Goal: Use online tool/utility: Utilize a website feature to perform a specific function

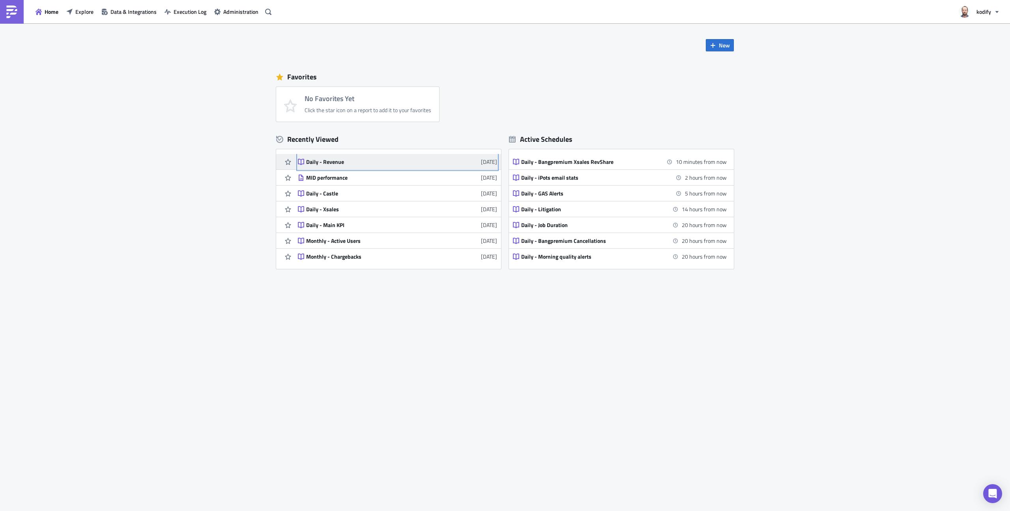
click at [348, 165] on div "Daily - Revenue" at bounding box center [375, 161] width 138 height 7
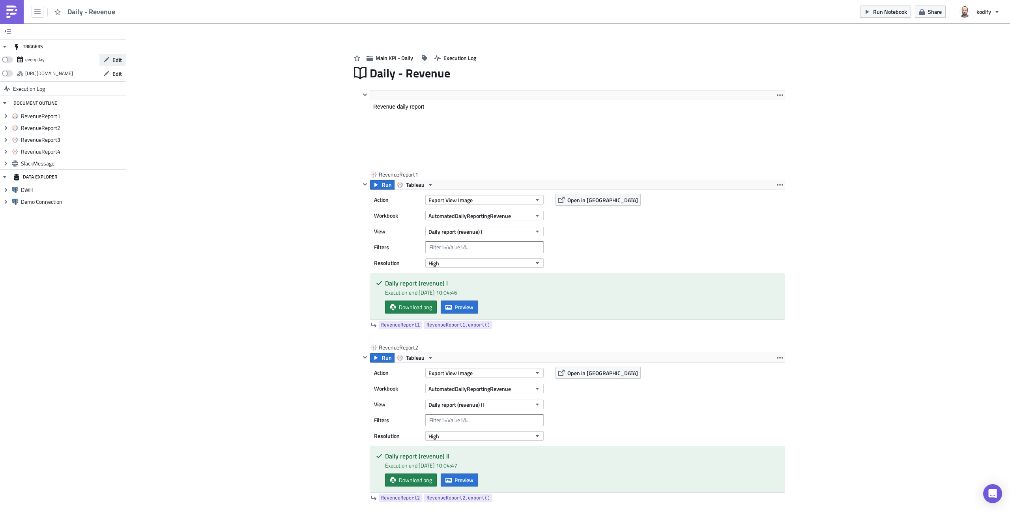
click at [118, 57] on span "Edit" at bounding box center [116, 60] width 9 height 8
click at [4, 58] on span at bounding box center [7, 59] width 11 height 6
click at [4, 58] on input "checkbox" at bounding box center [6, 57] width 5 height 5
checkbox input "true"
click at [881, 14] on span "Run Notebook" at bounding box center [890, 11] width 34 height 8
